Goal: Book appointment/travel/reservation

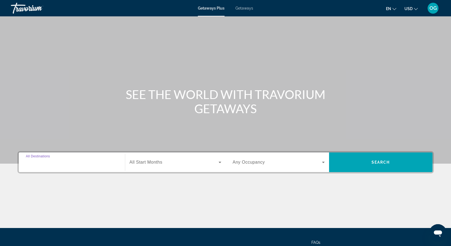
click at [79, 165] on input "Destination All Destinations" at bounding box center [72, 162] width 92 height 7
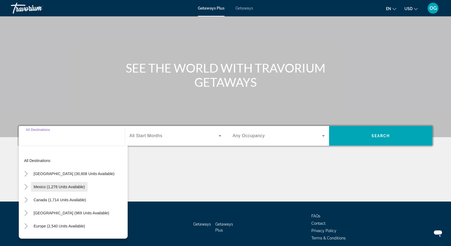
scroll to position [49, 0]
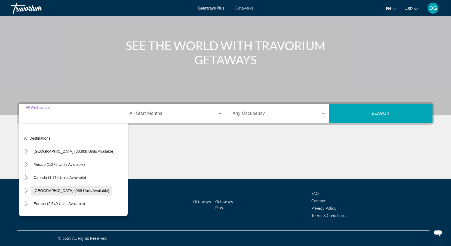
click at [50, 188] on span "Search widget" at bounding box center [71, 190] width 81 height 13
type input "**********"
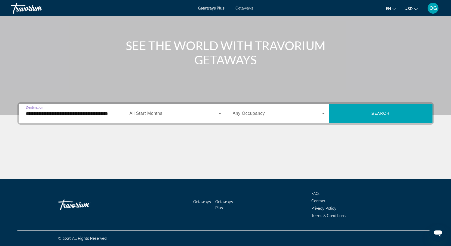
click at [163, 114] on span "Search widget" at bounding box center [174, 113] width 89 height 7
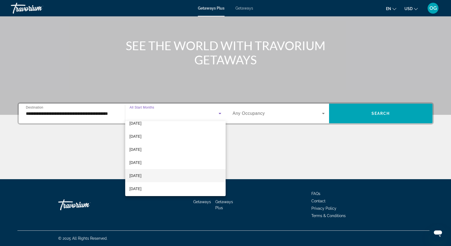
scroll to position [82, 0]
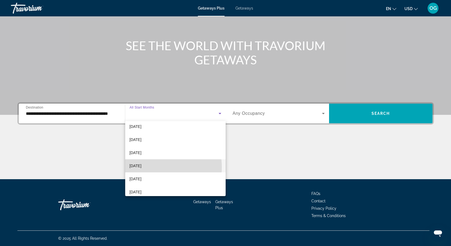
click at [153, 167] on mat-option "[DATE]" at bounding box center [175, 165] width 101 height 13
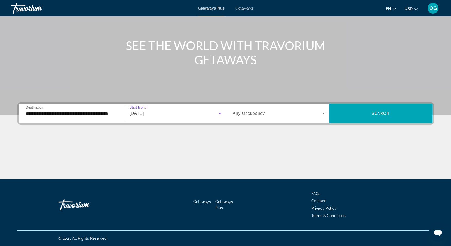
click at [302, 114] on span "Search widget" at bounding box center [277, 113] width 89 height 7
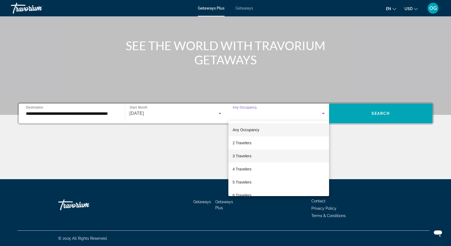
click at [254, 155] on mat-option "3 Travelers" at bounding box center [279, 155] width 101 height 13
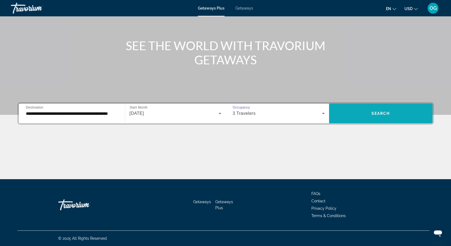
click at [380, 114] on span "Search" at bounding box center [381, 113] width 19 height 4
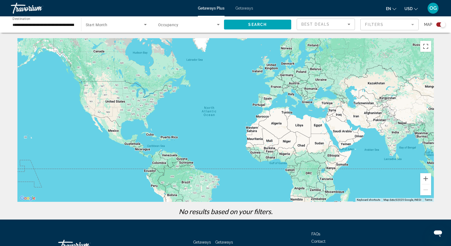
click at [243, 8] on span "Getaways" at bounding box center [245, 8] width 18 height 4
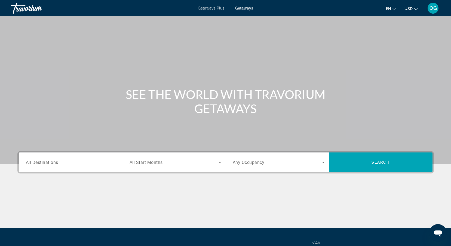
click at [71, 159] on input "Destination All Destinations" at bounding box center [72, 162] width 92 height 7
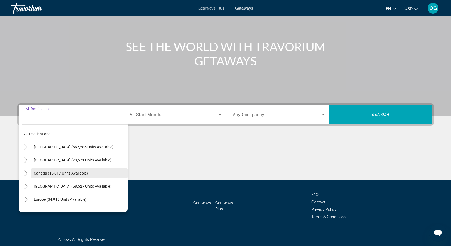
scroll to position [49, 0]
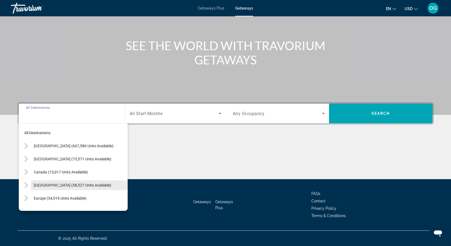
click at [54, 183] on span "[GEOGRAPHIC_DATA] (58,527 units available)" at bounding box center [73, 185] width 78 height 4
type input "**********"
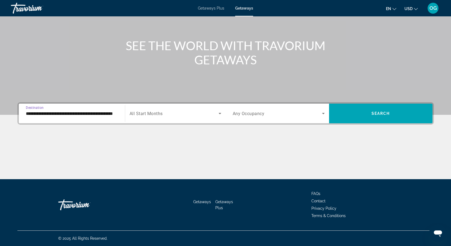
click at [163, 113] on span "Search widget" at bounding box center [174, 113] width 89 height 7
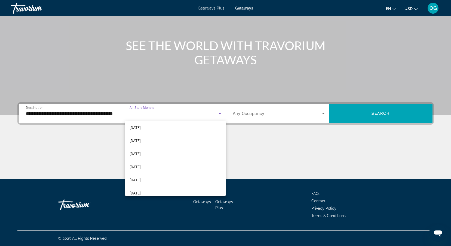
scroll to position [109, 0]
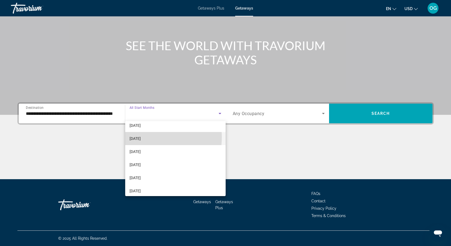
click at [141, 137] on span "[DATE]" at bounding box center [135, 138] width 11 height 7
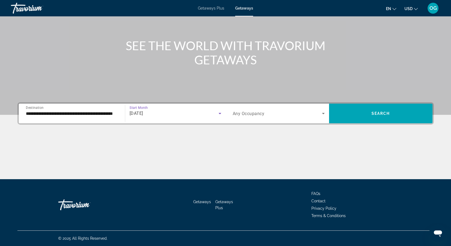
click at [244, 113] on span "Any Occupancy" at bounding box center [249, 113] width 32 height 5
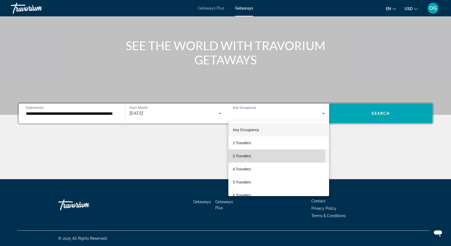
click at [249, 156] on span "3 Travelers" at bounding box center [242, 156] width 18 height 7
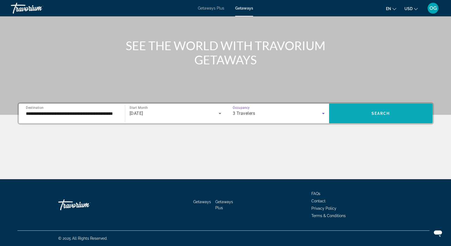
click at [372, 114] on span "Search" at bounding box center [381, 113] width 19 height 4
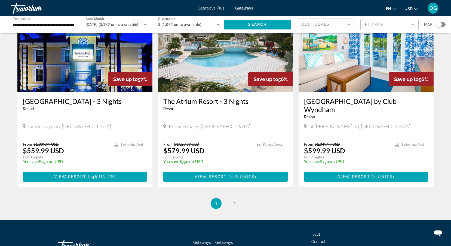
scroll to position [627, 0]
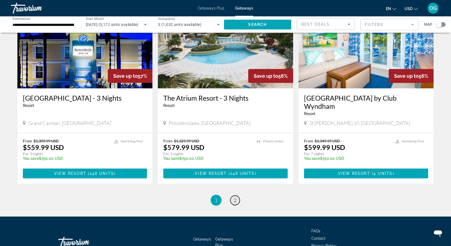
click at [235, 197] on span "2" at bounding box center [235, 200] width 3 height 6
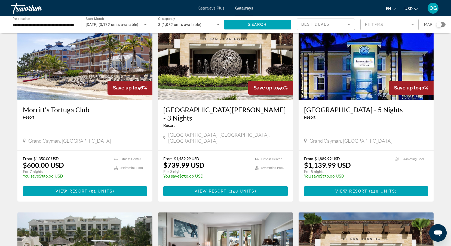
scroll to position [27, 0]
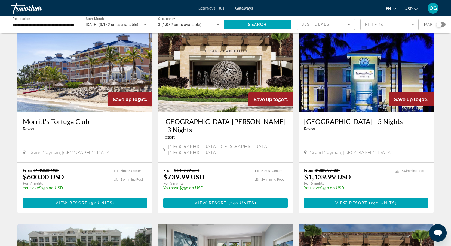
click at [73, 81] on img "Main content" at bounding box center [84, 68] width 135 height 87
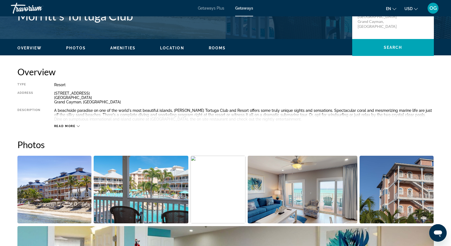
scroll to position [163, 0]
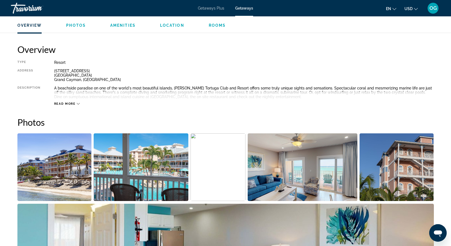
click at [80, 165] on img "Open full-screen image slider" at bounding box center [54, 167] width 74 height 68
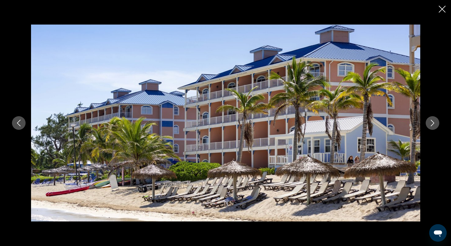
click at [434, 124] on icon "Next image" at bounding box center [433, 123] width 7 height 7
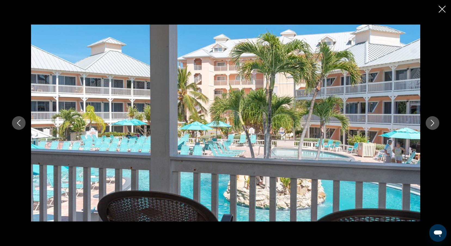
click at [434, 124] on icon "Next image" at bounding box center [433, 123] width 7 height 7
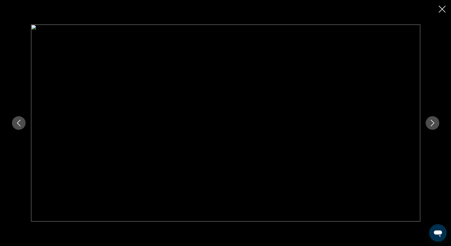
click at [434, 124] on icon "Next image" at bounding box center [433, 123] width 7 height 7
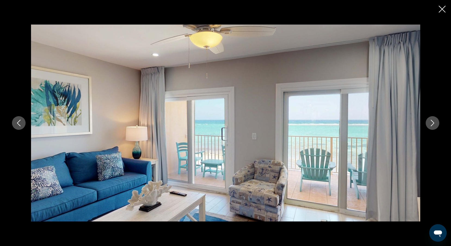
click at [434, 124] on icon "Next image" at bounding box center [433, 123] width 7 height 7
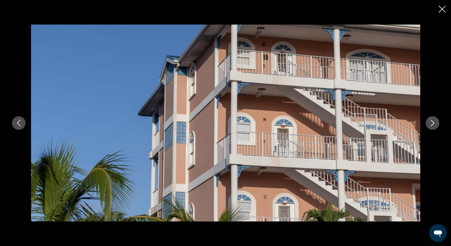
click at [434, 124] on icon "Next image" at bounding box center [433, 123] width 7 height 7
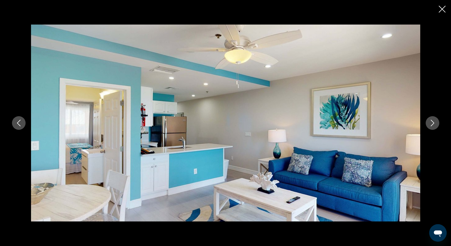
click at [434, 124] on icon "Next image" at bounding box center [433, 123] width 7 height 7
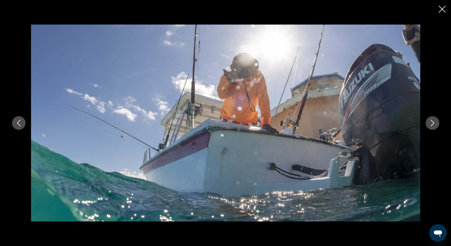
click at [434, 124] on icon "Next image" at bounding box center [433, 123] width 7 height 7
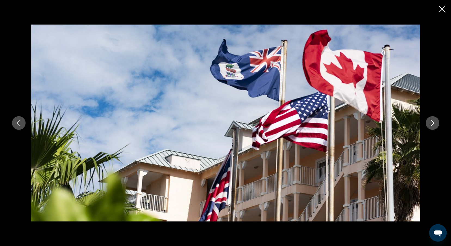
click at [434, 124] on icon "Next image" at bounding box center [433, 123] width 7 height 7
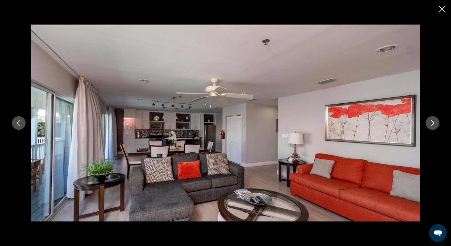
click at [434, 124] on icon "Next image" at bounding box center [433, 123] width 7 height 7
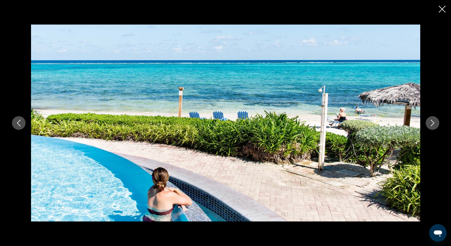
click at [434, 124] on icon "Next image" at bounding box center [433, 123] width 7 height 7
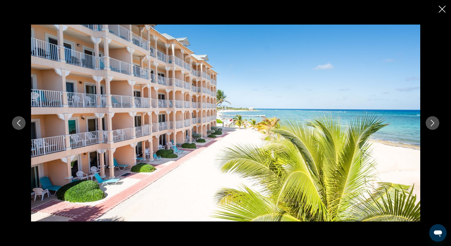
click at [434, 124] on icon "Next image" at bounding box center [433, 123] width 7 height 7
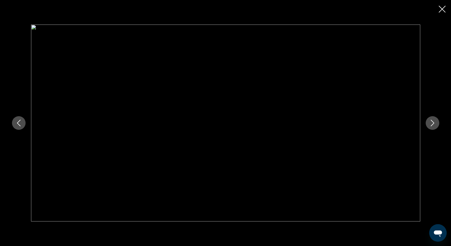
click at [442, 8] on icon "Close slideshow" at bounding box center [442, 9] width 7 height 7
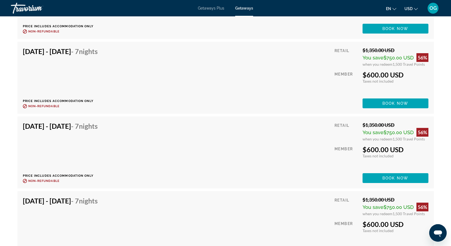
scroll to position [1335, 0]
